Goal: Information Seeking & Learning: Compare options

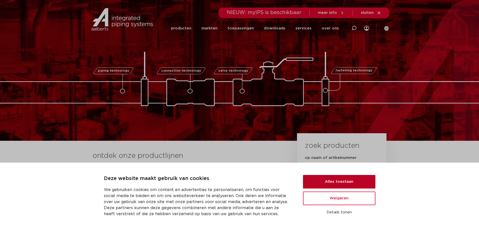
click at [336, 186] on button "Alles toestaan" at bounding box center [339, 182] width 72 height 14
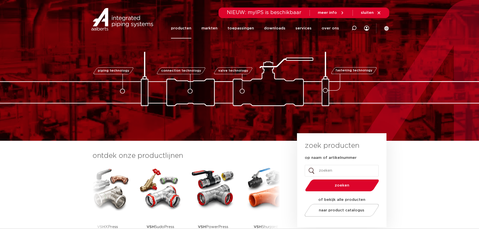
click at [184, 27] on link "producten" at bounding box center [181, 28] width 20 height 20
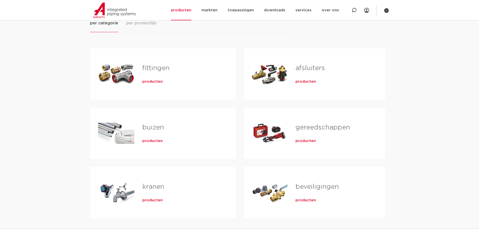
scroll to position [50, 0]
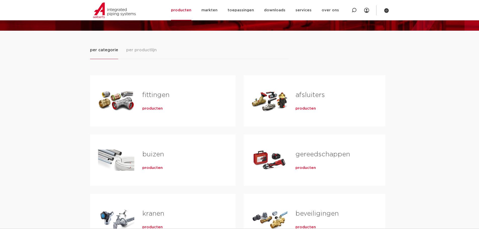
click at [147, 109] on span "producten" at bounding box center [152, 108] width 20 height 5
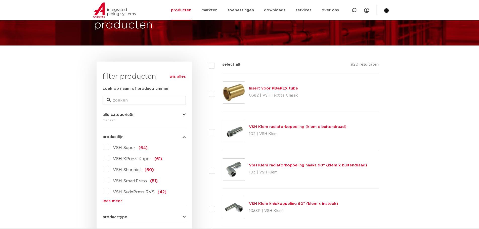
scroll to position [25, 0]
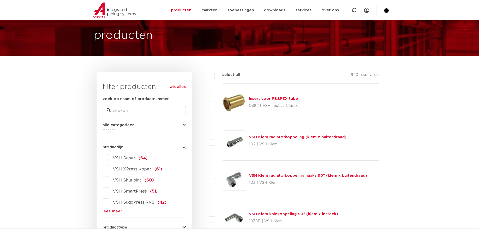
click at [127, 157] on span "VSH Super" at bounding box center [124, 158] width 22 height 4
click at [0, 0] on input "VSH Super (64)" at bounding box center [0, 0] width 0 height 0
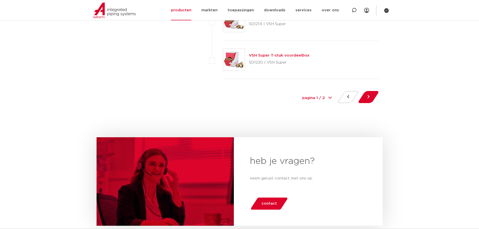
scroll to position [2340, 0]
click at [371, 96] on button at bounding box center [369, 97] width 14 height 12
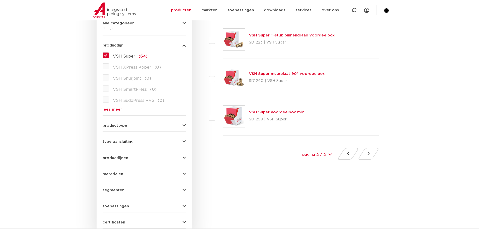
scroll to position [126, 0]
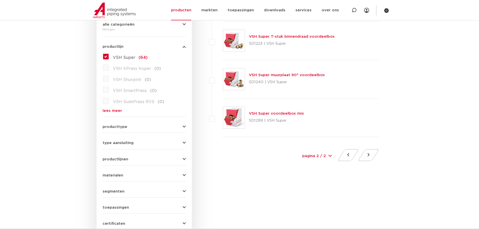
click at [185, 125] on icon "button" at bounding box center [184, 127] width 3 height 4
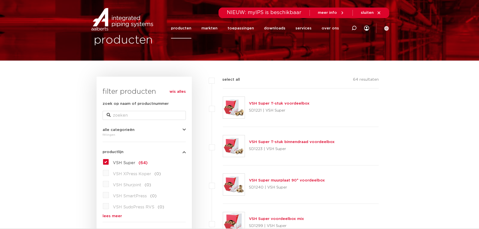
scroll to position [0, 0]
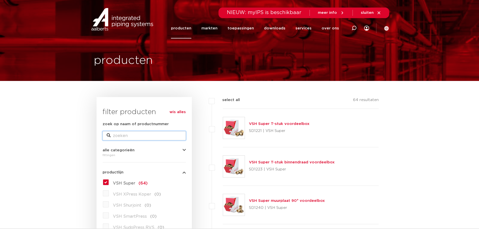
click at [133, 133] on input "zoek op naam of productnummer" at bounding box center [144, 135] width 83 height 9
click at [109, 181] on label "VSH Super (64)" at bounding box center [128, 182] width 39 height 8
click at [0, 0] on input "VSH Super (64)" at bounding box center [0, 0] width 0 height 0
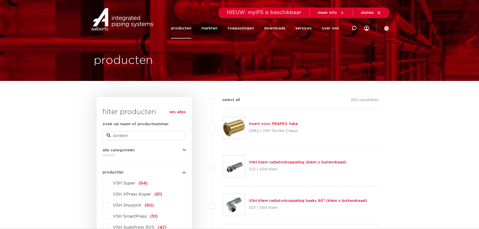
type input "soldeer"
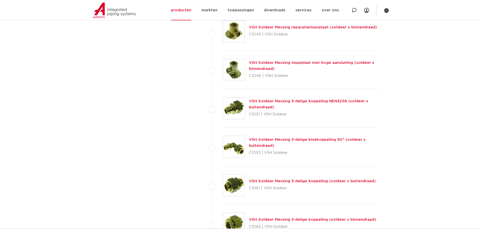
scroll to position [981, 0]
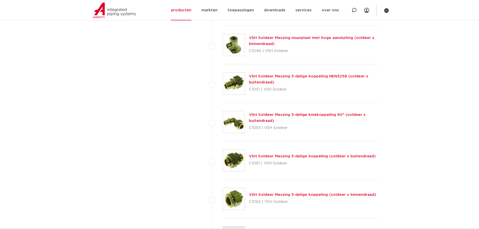
click at [309, 155] on link "VSH Soldeer Messing 3-delige koppeling (soldeer x buitendraad)" at bounding box center [312, 156] width 127 height 4
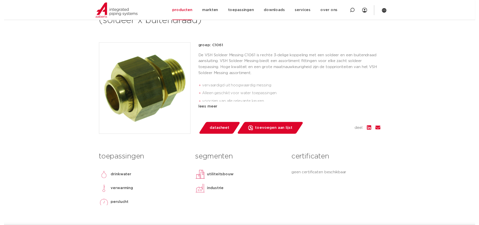
scroll to position [126, 0]
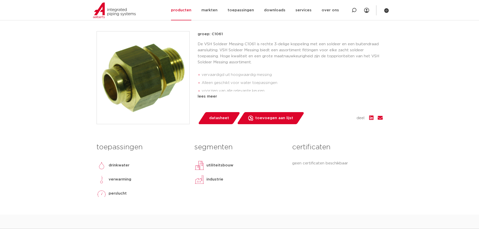
click at [222, 118] on span "datasheet" at bounding box center [219, 118] width 20 height 8
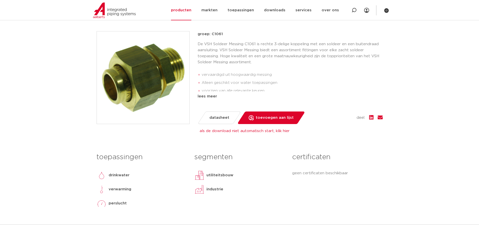
click at [232, 131] on link "als de download niet automatisch start, klik hier" at bounding box center [245, 131] width 90 height 4
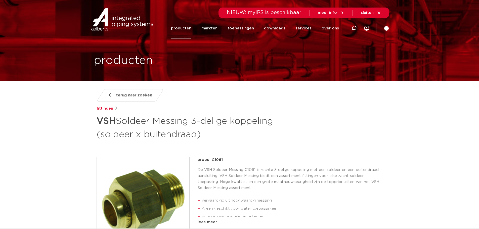
click at [123, 96] on span "terug naar zoeken" at bounding box center [134, 95] width 36 height 8
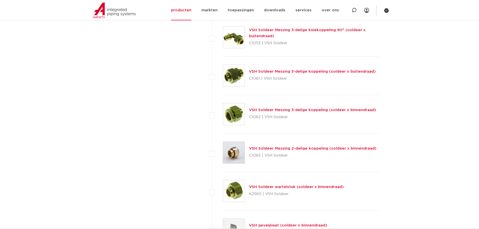
scroll to position [1082, 0]
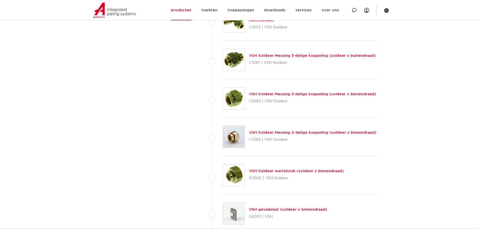
click at [223, 173] on label at bounding box center [223, 173] width 0 height 0
checkbox input "true"
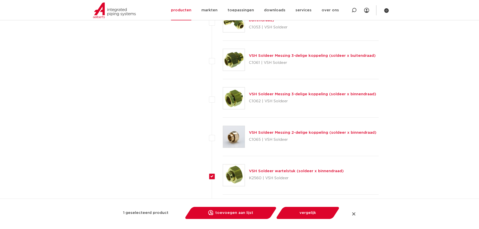
click at [273, 174] on div "VSH Soldeer wartelstuk (soldeer x binnendraad) K2560 | VSH Soldeer" at bounding box center [296, 175] width 95 height 14
click at [279, 173] on link "VSH Soldeer wartelstuk (soldeer x binnendraad)" at bounding box center [296, 171] width 95 height 4
click at [239, 179] on img at bounding box center [234, 176] width 22 height 22
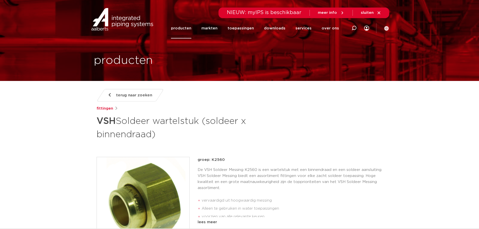
click at [139, 97] on span "terug naar zoeken" at bounding box center [134, 95] width 36 height 8
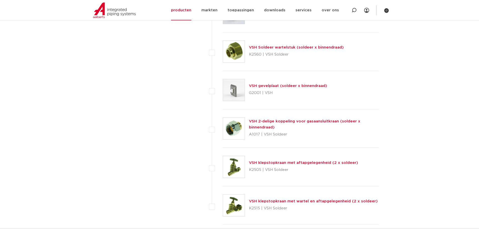
scroll to position [1157, 0]
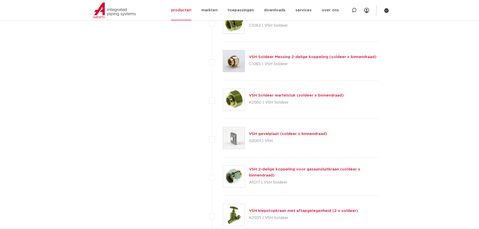
click at [277, 58] on link "VSH Soldeer Messing 2-delige koppeling (soldeer x binnendraad)" at bounding box center [313, 57] width 128 height 4
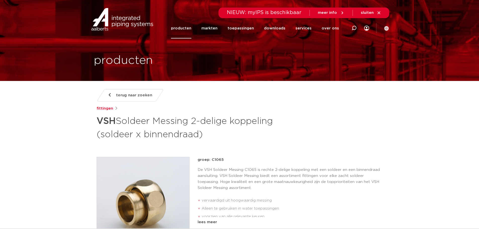
click at [125, 93] on span "terug naar zoeken" at bounding box center [134, 95] width 36 height 8
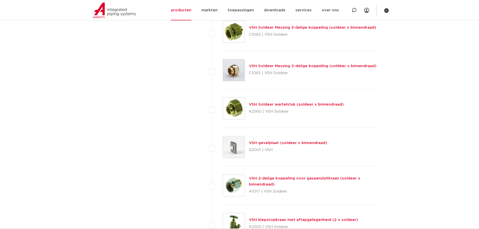
scroll to position [1157, 0]
